Goal: Check status: Check status

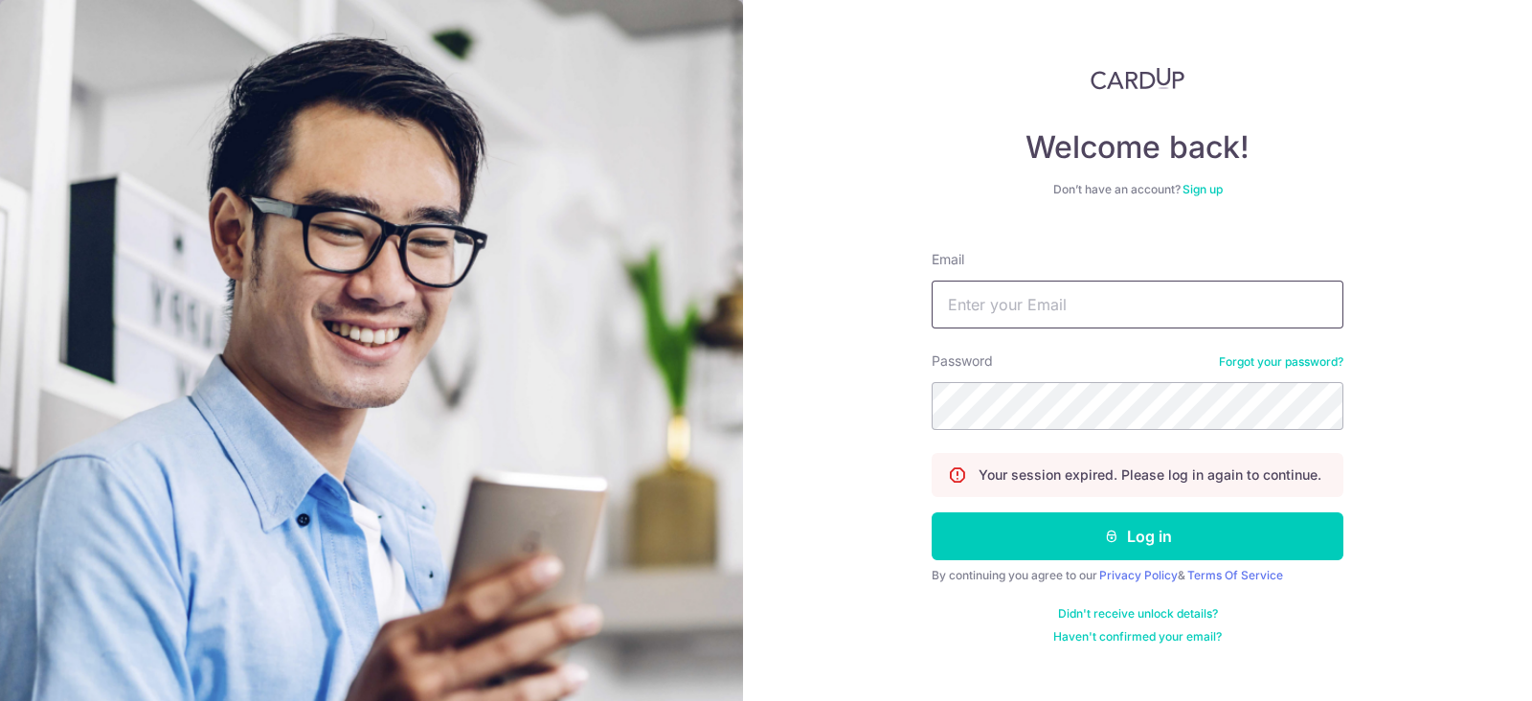
click at [1082, 302] on input "Email" at bounding box center [1138, 305] width 412 height 48
type input "[EMAIL_ADDRESS][DOMAIN_NAME]"
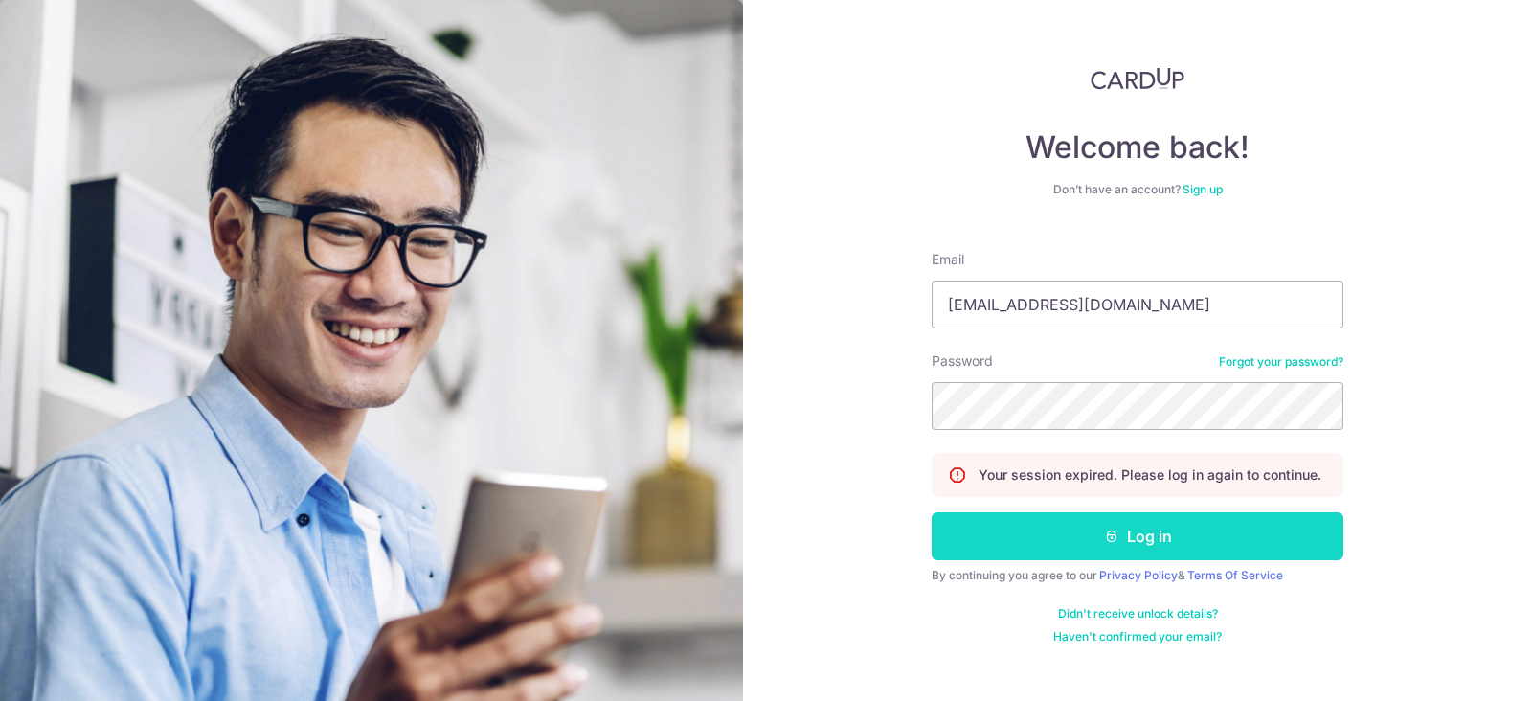
click at [1255, 532] on button "Log in" at bounding box center [1138, 536] width 412 height 48
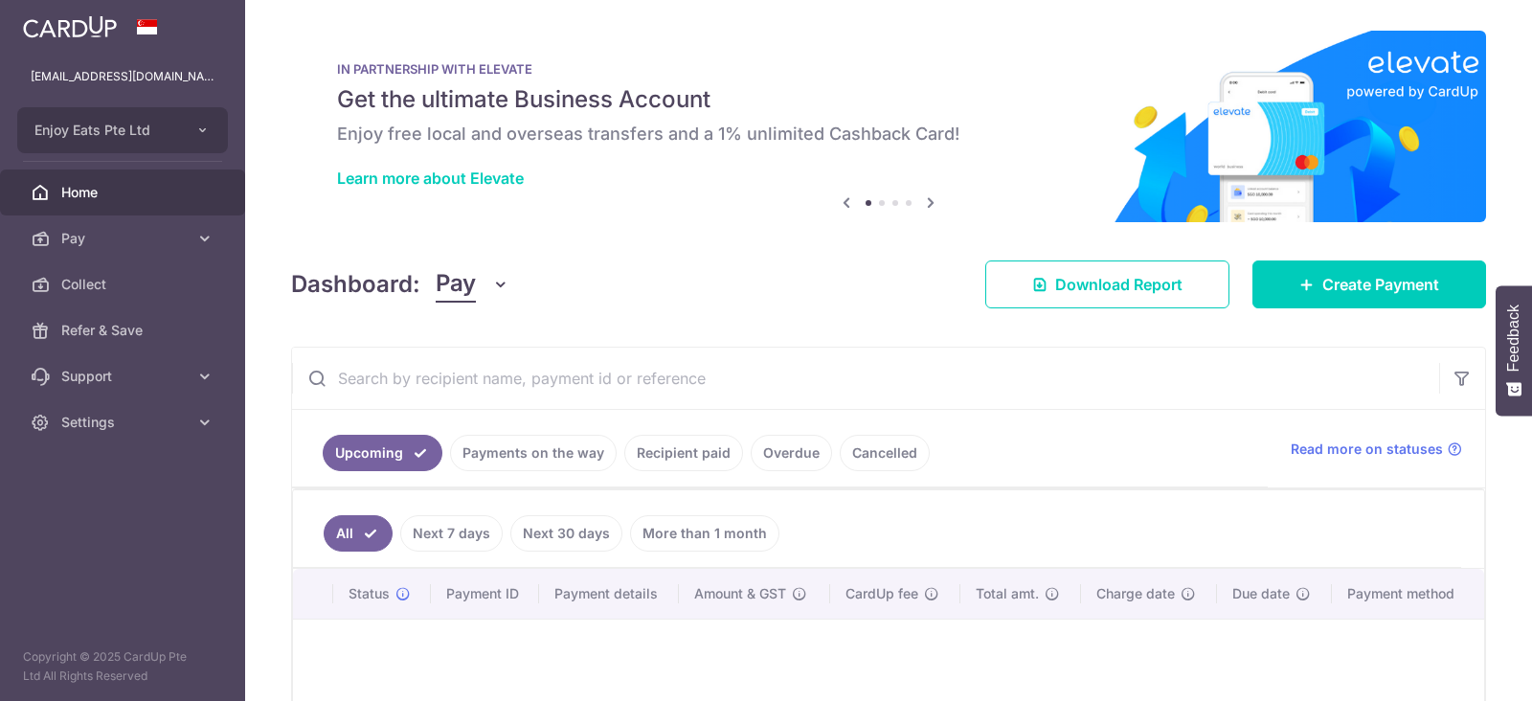
click at [584, 466] on link "Payments on the way" at bounding box center [533, 453] width 167 height 36
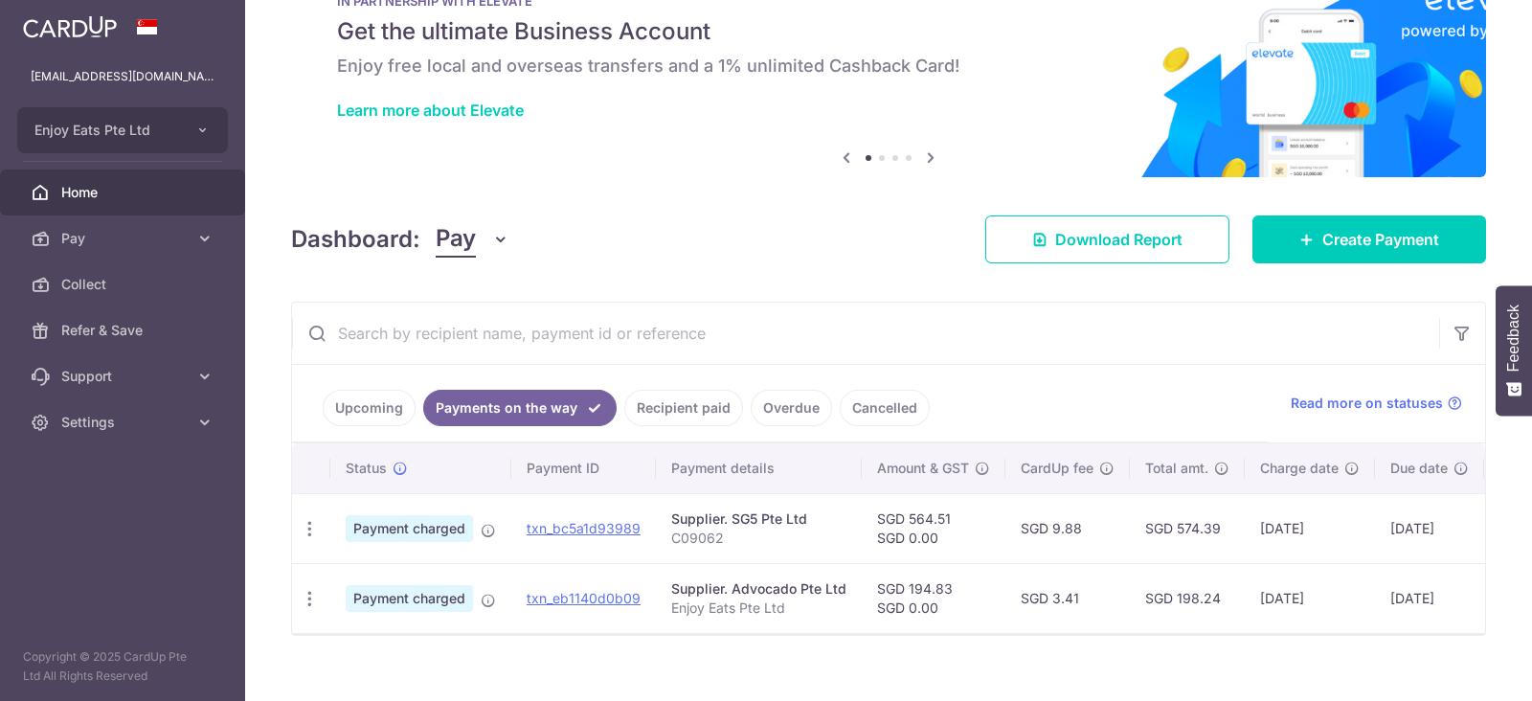
scroll to position [102, 0]
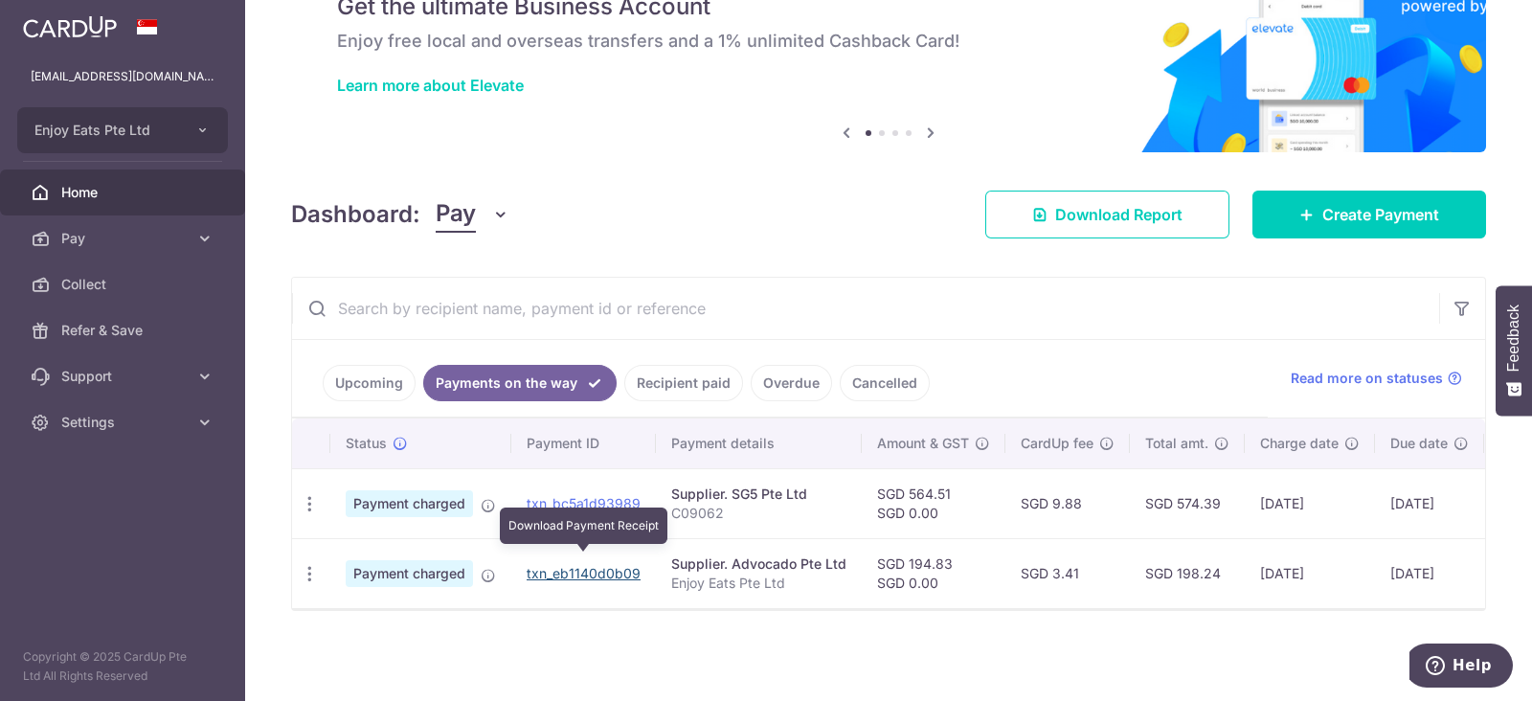
drag, startPoint x: 555, startPoint y: 562, endPoint x: 863, endPoint y: 123, distance: 536.4
click at [555, 565] on link "txn_eb1140d0b09" at bounding box center [584, 573] width 114 height 16
